Goal: Find specific page/section: Find specific page/section

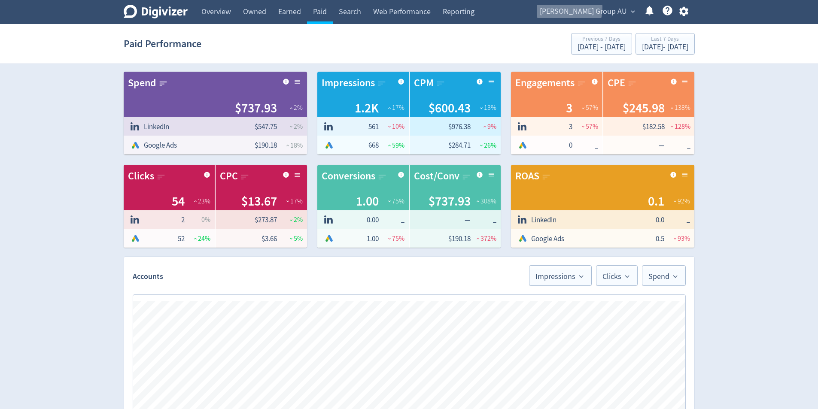
click at [596, 8] on span "[PERSON_NAME] Group AU" at bounding box center [583, 12] width 87 height 14
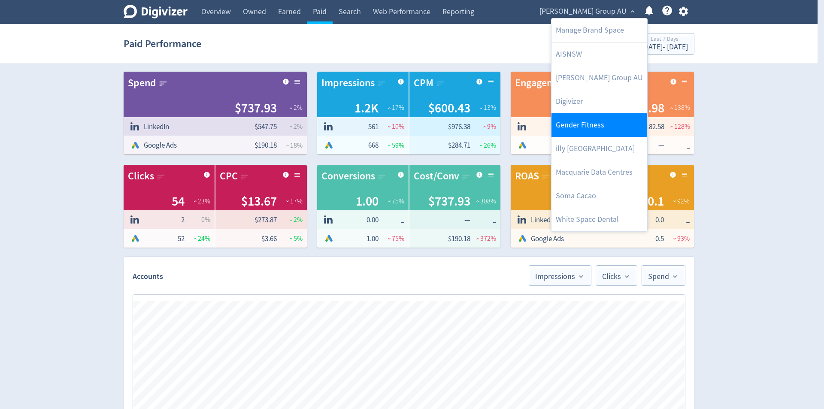
click at [602, 127] on link "Gender Fitness" at bounding box center [600, 125] width 96 height 24
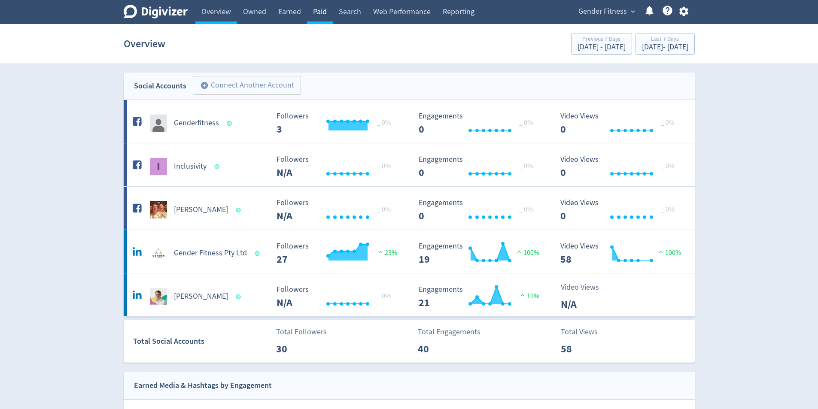
click at [312, 12] on link "Paid" at bounding box center [320, 12] width 26 height 24
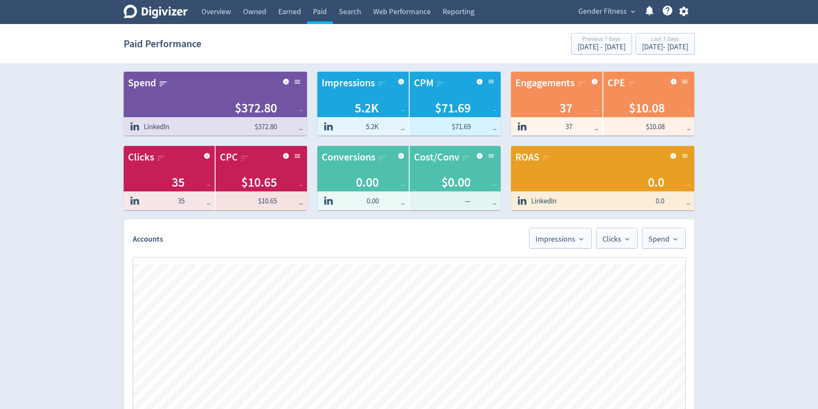
drag, startPoint x: 309, startPoint y: 218, endPoint x: 302, endPoint y: 216, distance: 7.5
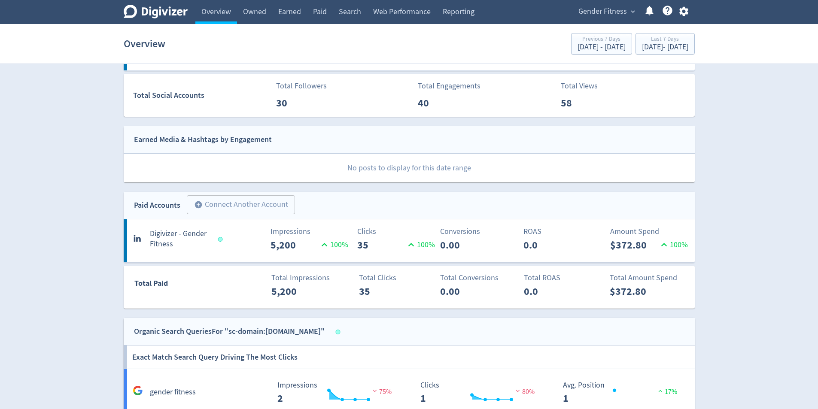
scroll to position [258, 0]
